Goal: Use online tool/utility: Utilize a website feature to perform a specific function

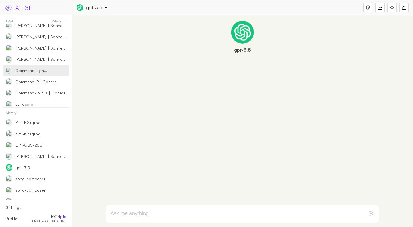
scroll to position [82, 0]
click at [7, 18] on link "apps:" at bounding box center [10, 20] width 9 height 5
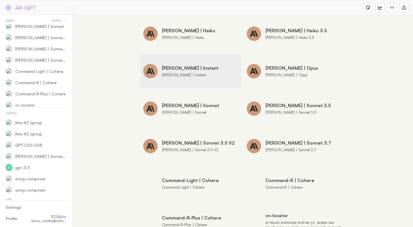
scroll to position [100, 0]
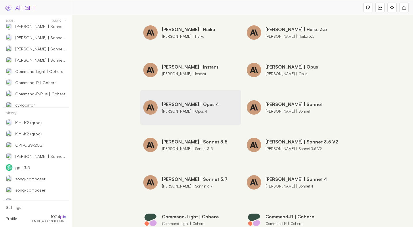
click at [203, 112] on div "install [PERSON_NAME] | Opus 4 [PERSON_NAME] | Opus 4" at bounding box center [190, 107] width 101 height 35
click at [0, 0] on div "install" at bounding box center [0, 0] width 0 height 0
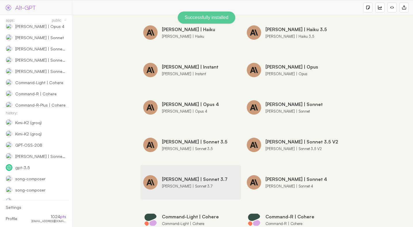
scroll to position [93, 0]
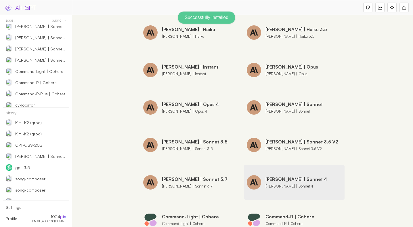
click at [0, 0] on div "install" at bounding box center [0, 0] width 0 height 0
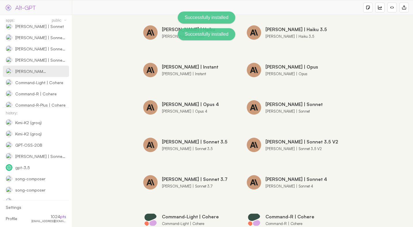
click at [46, 72] on div "[PERSON_NAME] | Sonnet 4" at bounding box center [31, 71] width 33 height 5
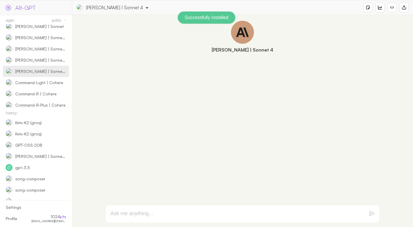
click at [205, 213] on textarea at bounding box center [235, 213] width 250 height 7
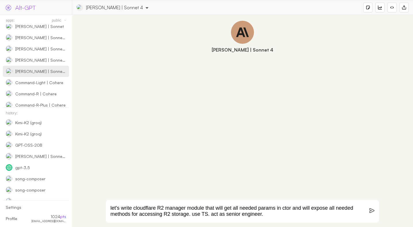
type textarea "let's write cloudflare R2 manager module that will get all needed params in cto…"
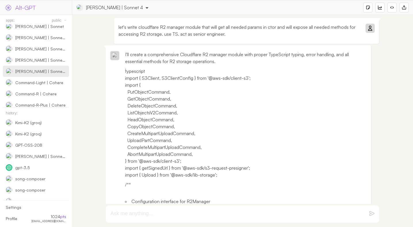
click at [272, 190] on div "I'll create a comprehensive Cloudflare R2 manager module with proper TypeScript…" at bounding box center [246, 131] width 242 height 161
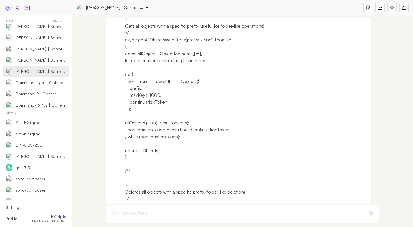
click at [99, 126] on div "let's write cloudflare R2 manager module that will get all needed params in cto…" at bounding box center [242, 121] width 335 height 206
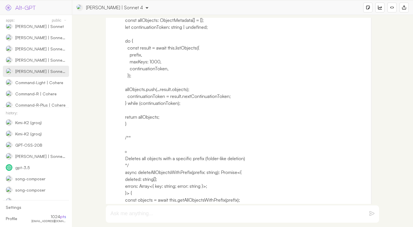
scroll to position [4552, 0]
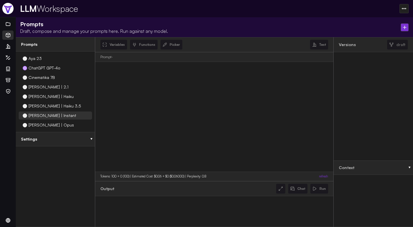
select select "ee2b6e8d2c72111698886cbf4cc35362"
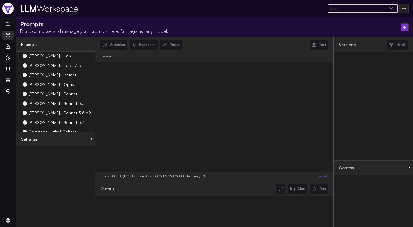
scroll to position [43, 0]
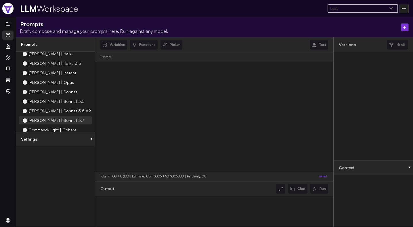
click at [43, 124] on div "[PERSON_NAME] | Sonnet 3.7" at bounding box center [55, 120] width 73 height 8
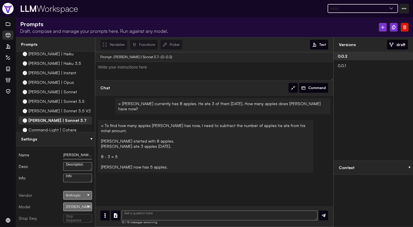
click at [392, 30] on div at bounding box center [394, 27] width 8 height 9
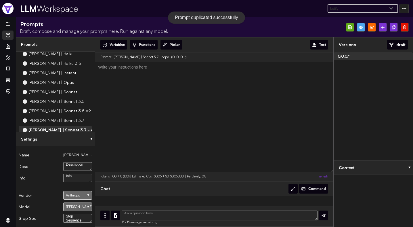
click at [75, 155] on input "Claude | Sonnet 3.7 - copy" at bounding box center [77, 154] width 29 height 9
type input "[PERSON_NAME] | Sonnet 4"
click at [81, 207] on div "[PERSON_NAME] 3.7 Sonnet" at bounding box center [77, 206] width 29 height 9
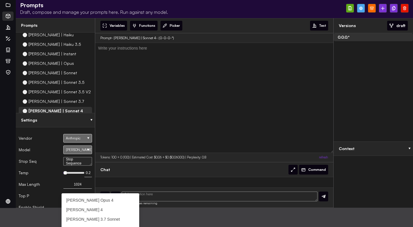
scroll to position [19, 0]
click at [93, 211] on link "[PERSON_NAME] 4" at bounding box center [100, 209] width 77 height 9
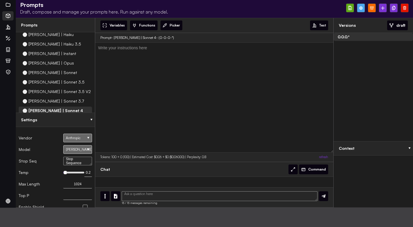
scroll to position [0, 0]
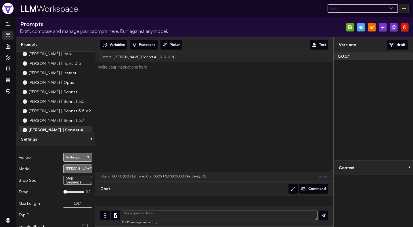
click at [67, 190] on div "0.2" at bounding box center [73, 192] width 21 height 10
click at [68, 193] on div "0.2" at bounding box center [73, 192] width 21 height 10
click at [68, 191] on div "0.2" at bounding box center [73, 192] width 21 height 2
type input "0.6"
click at [77, 204] on input "1024" at bounding box center [77, 203] width 29 height 9
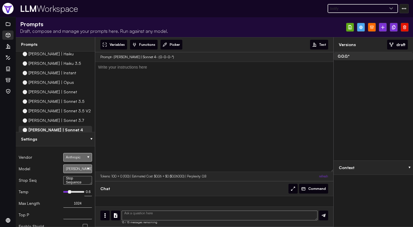
click at [77, 204] on input "1024" at bounding box center [77, 203] width 29 height 9
paste input "8,192"
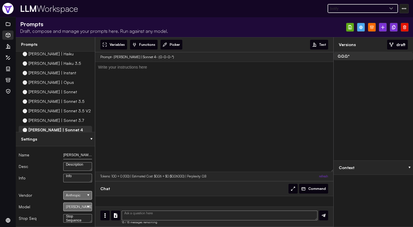
type input "8192"
click at [362, 29] on div at bounding box center [361, 27] width 8 height 9
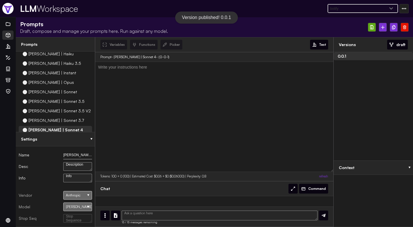
click at [371, 27] on img at bounding box center [371, 27] width 3 height 4
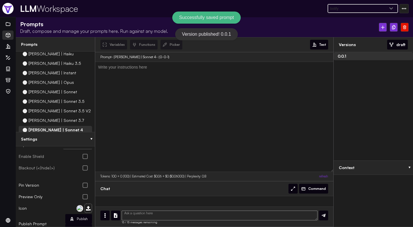
scroll to position [129, 0]
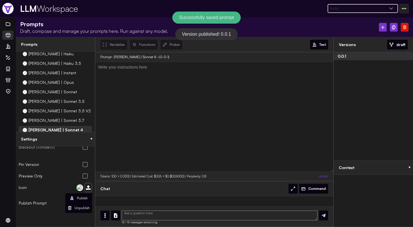
click at [81, 196] on div "Publish" at bounding box center [82, 198] width 11 height 5
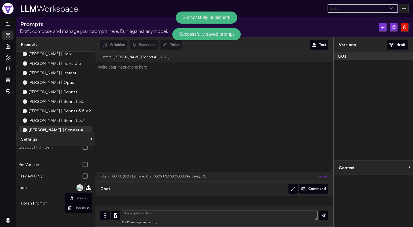
click at [393, 30] on div at bounding box center [394, 27] width 8 height 9
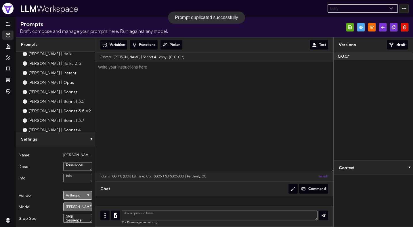
click at [82, 206] on div "[PERSON_NAME] 4" at bounding box center [77, 206] width 29 height 9
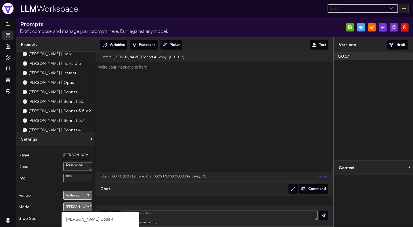
click at [95, 217] on link "[PERSON_NAME] Opus 4" at bounding box center [100, 218] width 77 height 9
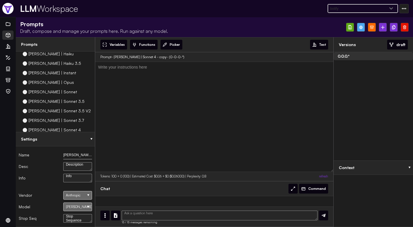
click at [83, 156] on input "Claude | Sonnet 4 - copy" at bounding box center [77, 154] width 29 height 9
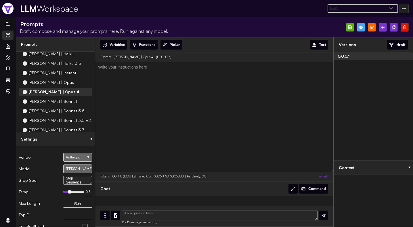
scroll to position [40, 0]
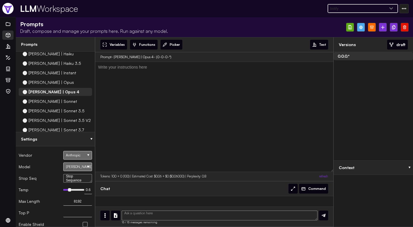
click at [361, 29] on div at bounding box center [361, 27] width 8 height 9
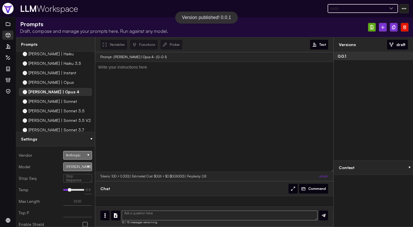
click at [372, 26] on img at bounding box center [371, 27] width 3 height 4
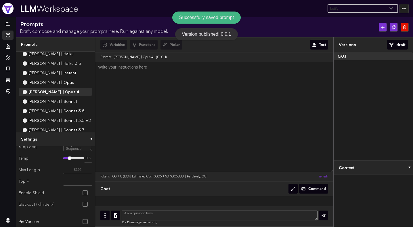
scroll to position [129, 0]
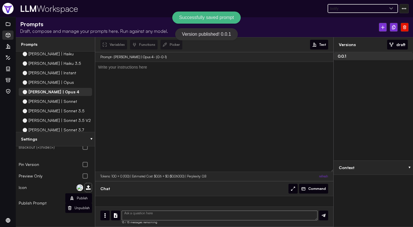
click at [77, 198] on div "Publish" at bounding box center [82, 198] width 11 height 5
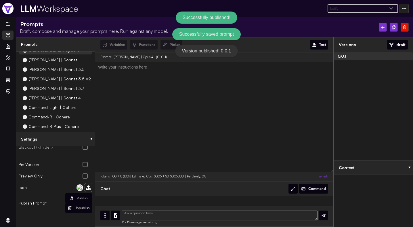
scroll to position [89, 0]
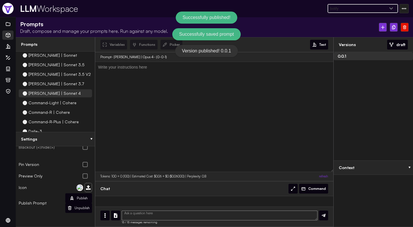
click at [60, 96] on span "[PERSON_NAME] | Sonnet 4" at bounding box center [54, 93] width 52 height 5
type input "[PERSON_NAME] | Sonnet 4"
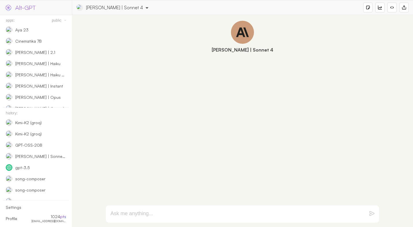
click at [148, 216] on textarea at bounding box center [235, 213] width 250 height 7
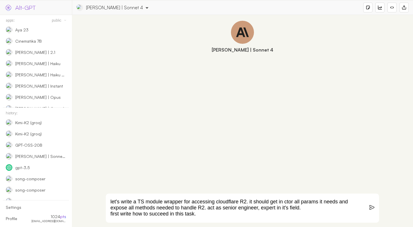
type textarea "let's write a TS module wrapper for accessing cloudflare R2. it should get in c…"
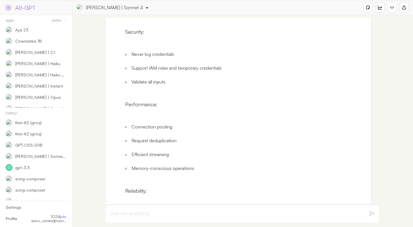
scroll to position [986, 0]
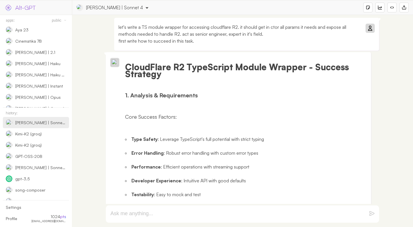
click at [272, 34] on p "let's write a TS module wrapper for accessing cloudflare R2. it should get in c…" at bounding box center [240, 34] width 242 height 21
click at [182, 34] on p "let's write a TS module wrapper for accessing cloudflare R2. it should get in c…" at bounding box center [240, 34] width 242 height 21
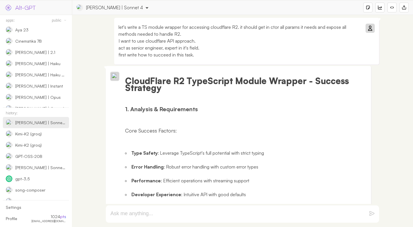
click at [368, 28] on icon at bounding box center [370, 28] width 5 height 5
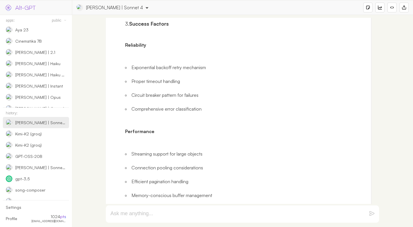
scroll to position [302, 0]
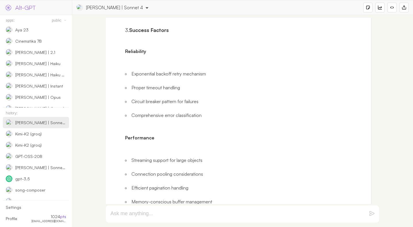
click at [243, 212] on textarea at bounding box center [235, 213] width 250 height 7
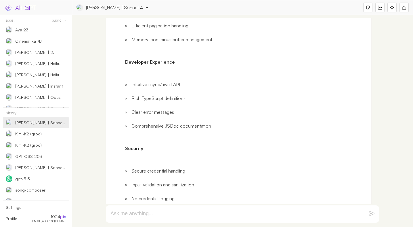
scroll to position [444, 0]
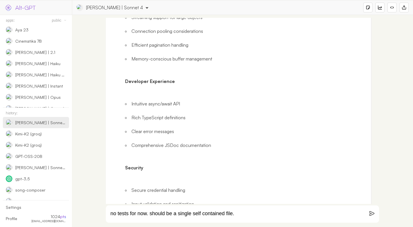
type textarea "no tests for now. should be a single self contained file."
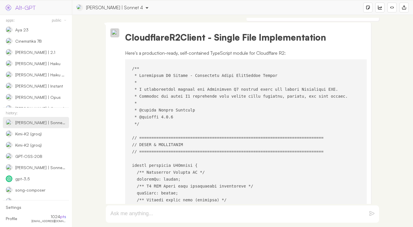
scroll to position [958, 0]
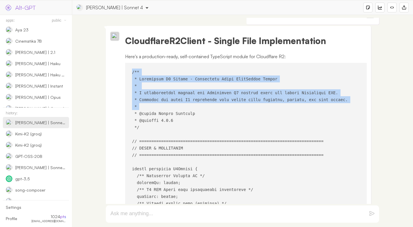
drag, startPoint x: 130, startPoint y: 80, endPoint x: 147, endPoint y: 113, distance: 37.2
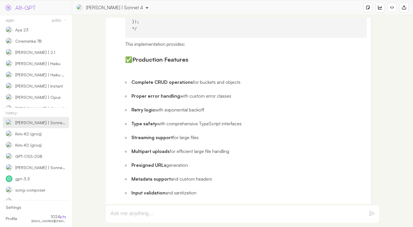
scroll to position [6755, 0]
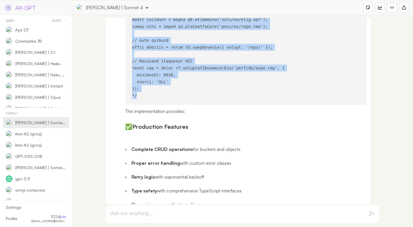
copy code "/** * Cloudflare R2 Client - Production Ready TypeScript Module * * A comprehen…"
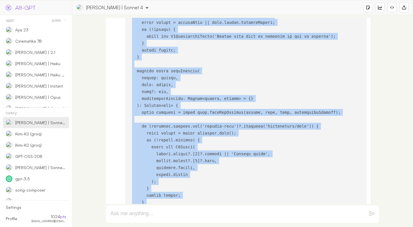
scroll to position [5557, 0]
